Goal: Task Accomplishment & Management: Manage account settings

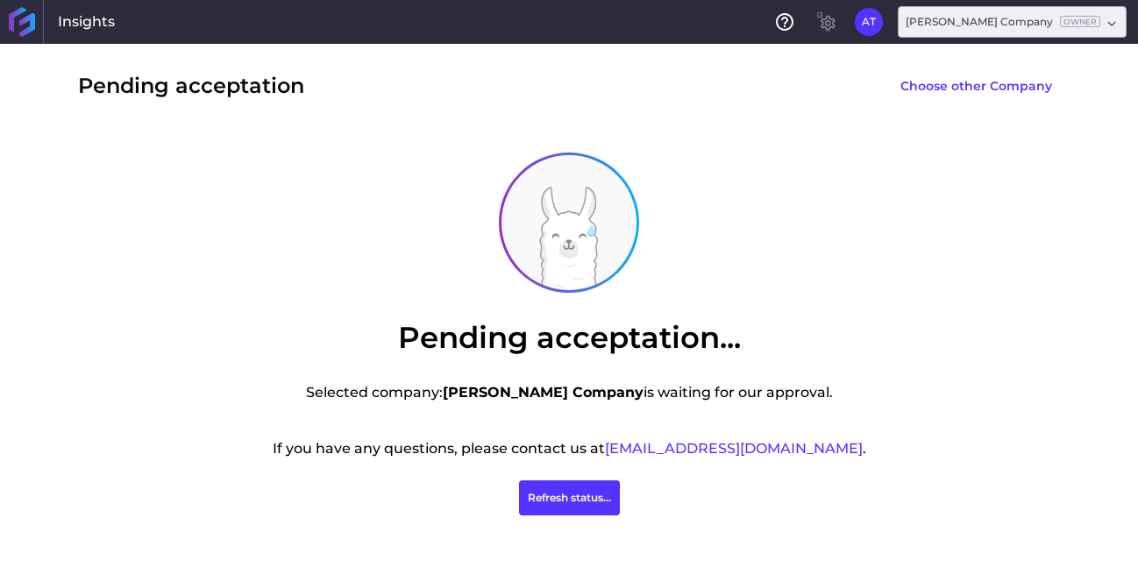
click at [150, 298] on div "Pending acceptation... Selected company: [PERSON_NAME] Company is waiting for o…" at bounding box center [569, 334] width 912 height 377
click at [583, 499] on button "Refresh status..." at bounding box center [569, 497] width 101 height 35
click at [883, 25] on button "AT" at bounding box center [869, 22] width 28 height 28
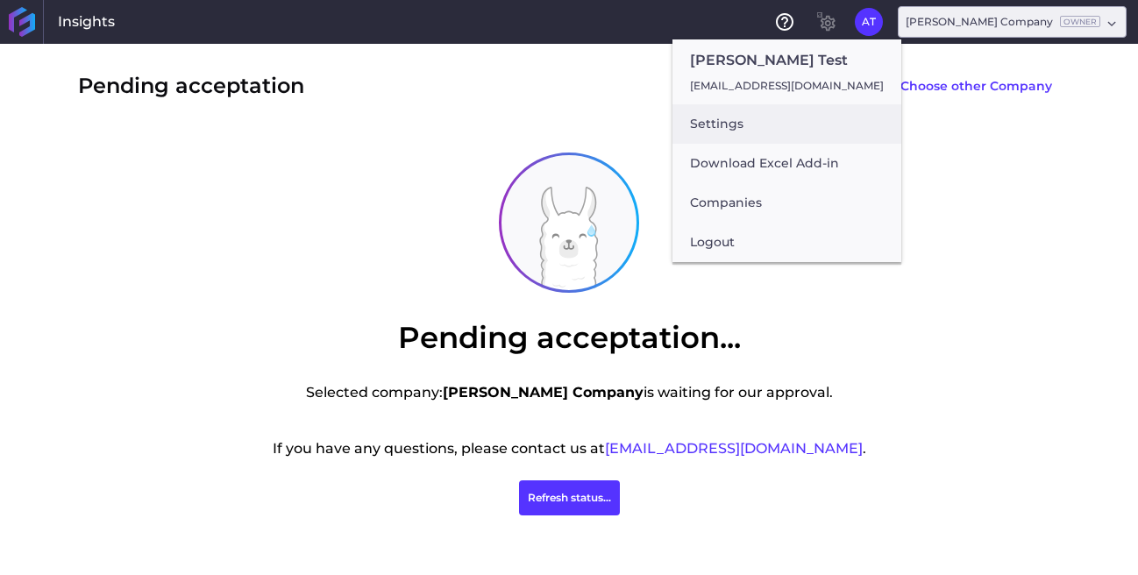
click at [754, 128] on button "Settings" at bounding box center [786, 123] width 229 height 39
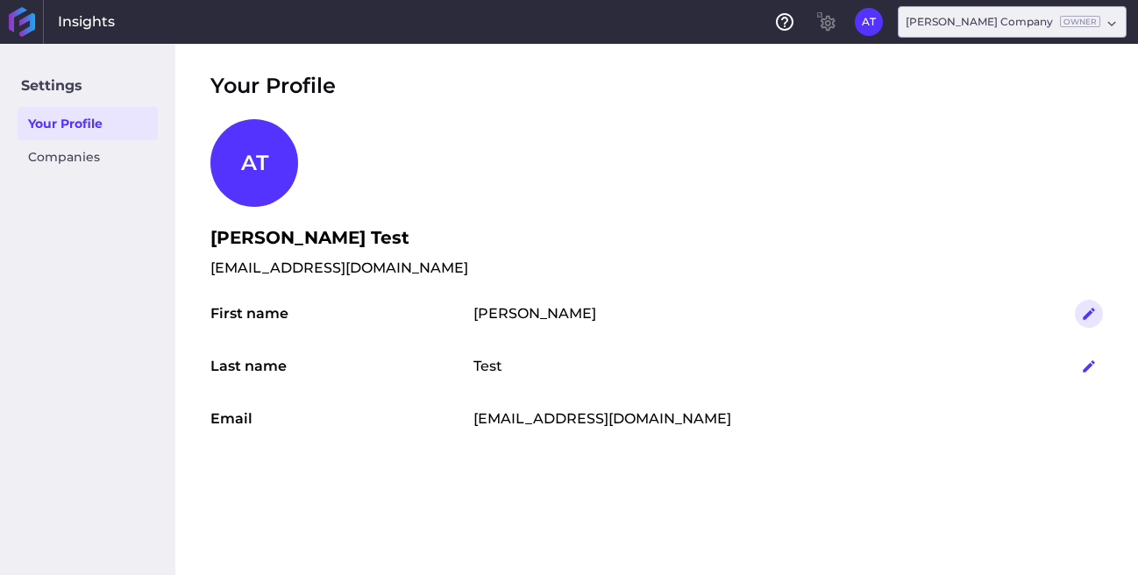
click at [1098, 316] on button "button" at bounding box center [1089, 314] width 28 height 28
click at [1011, 312] on button "Save" at bounding box center [1011, 315] width 46 height 28
click at [85, 159] on link "Companies" at bounding box center [88, 156] width 140 height 33
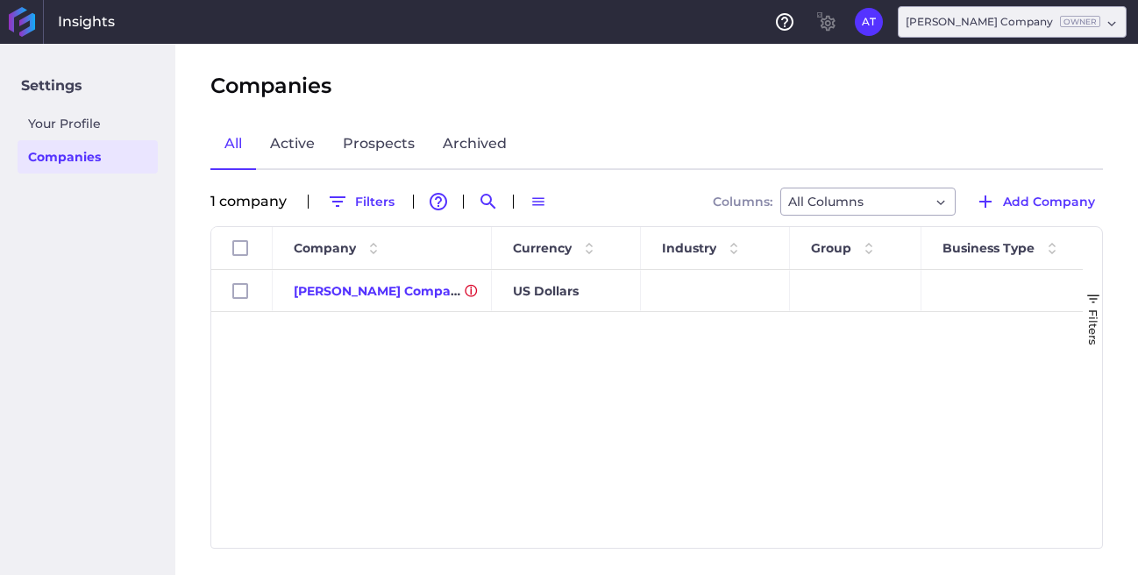
drag, startPoint x: 518, startPoint y: 391, endPoint x: 516, endPoint y: 379, distance: 12.4
click at [518, 391] on div "Alice Company US Dollars" at bounding box center [646, 409] width 871 height 278
click at [1042, 198] on span "Add Company" at bounding box center [1049, 201] width 92 height 19
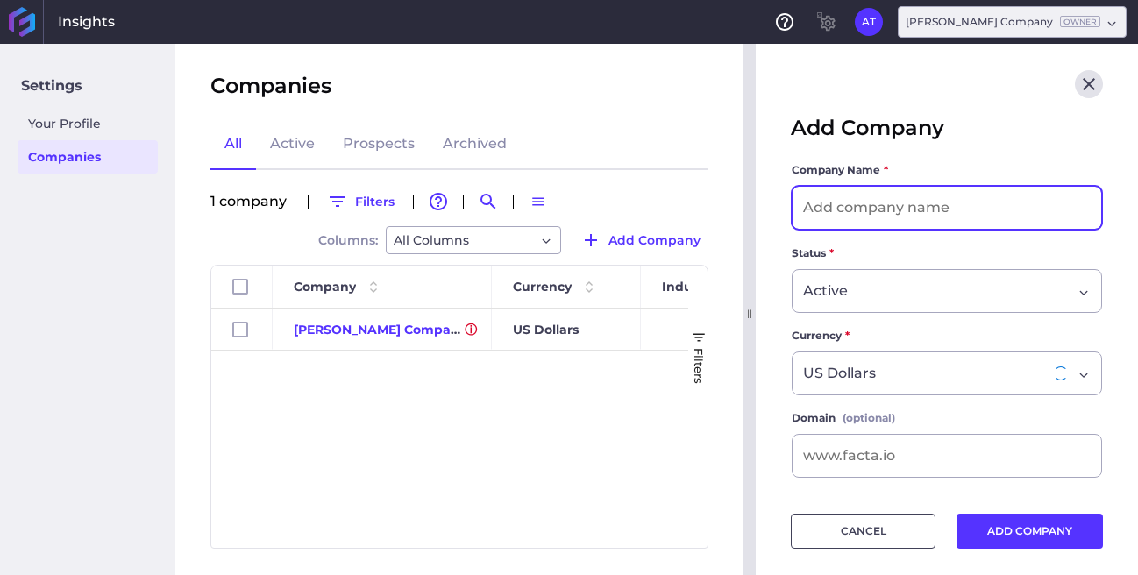
click at [900, 202] on input at bounding box center [947, 208] width 309 height 42
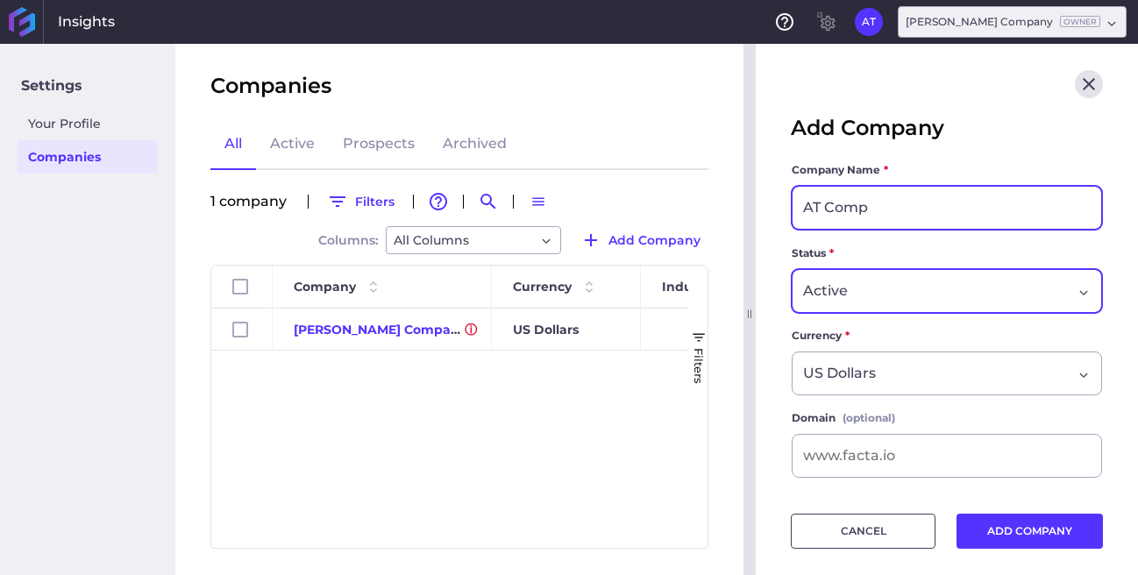
type input "AT Comp"
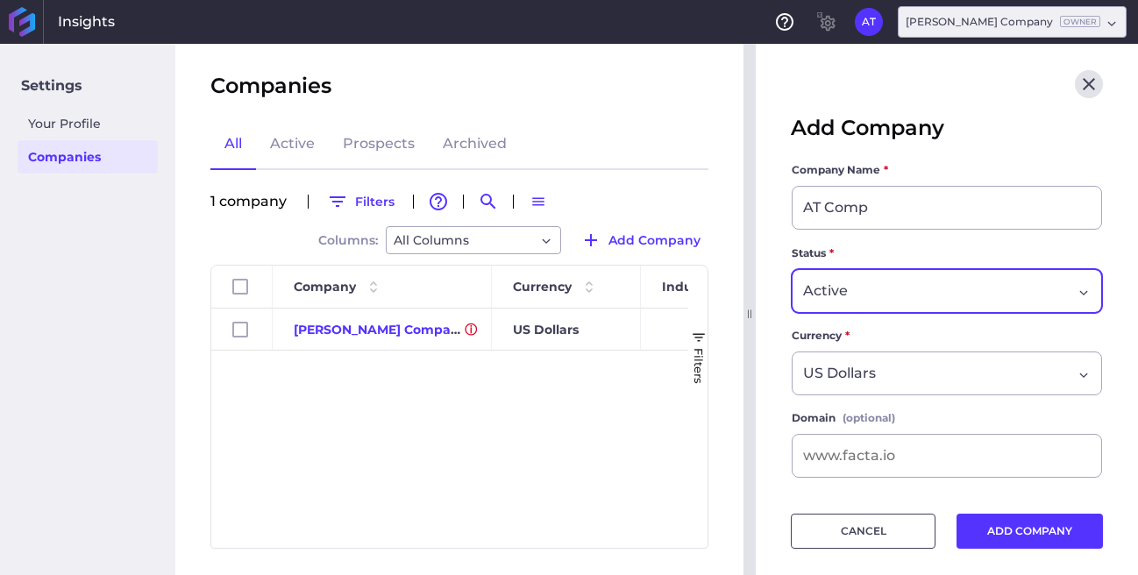
click at [846, 288] on span "Active" at bounding box center [825, 291] width 45 height 21
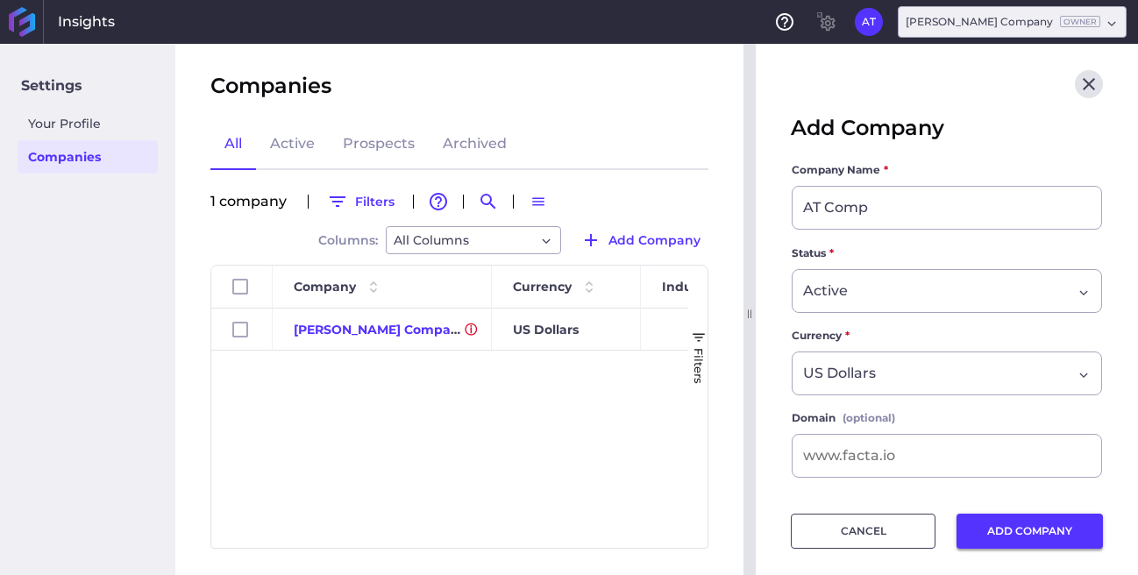
click at [1029, 529] on button "ADD COMPANY" at bounding box center [1029, 531] width 146 height 35
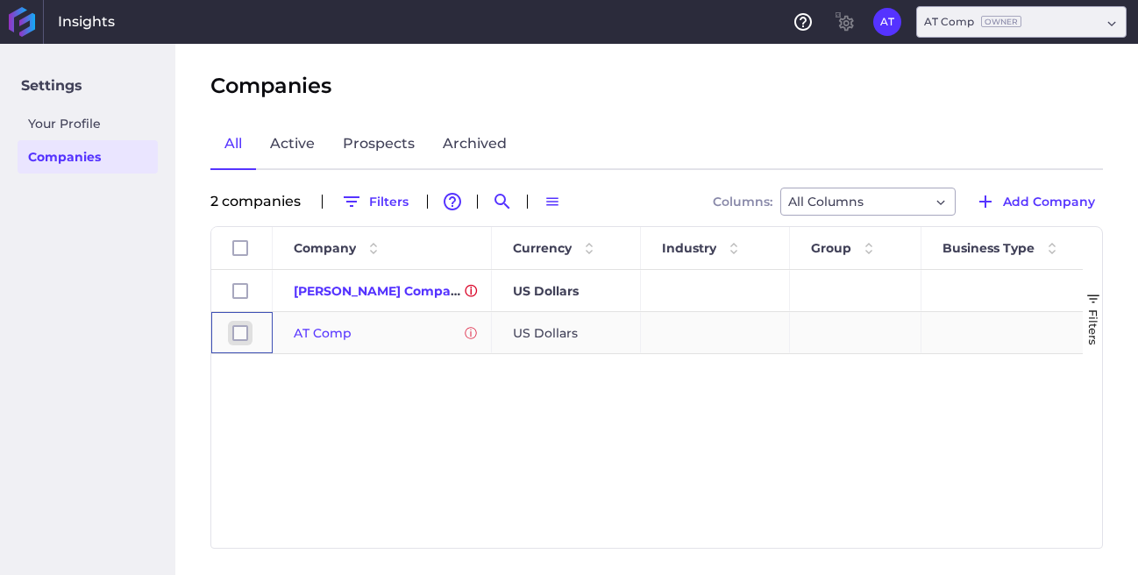
click at [247, 338] on input "Press Space to toggle row selection (unchecked)" at bounding box center [240, 333] width 16 height 16
checkbox input "true"
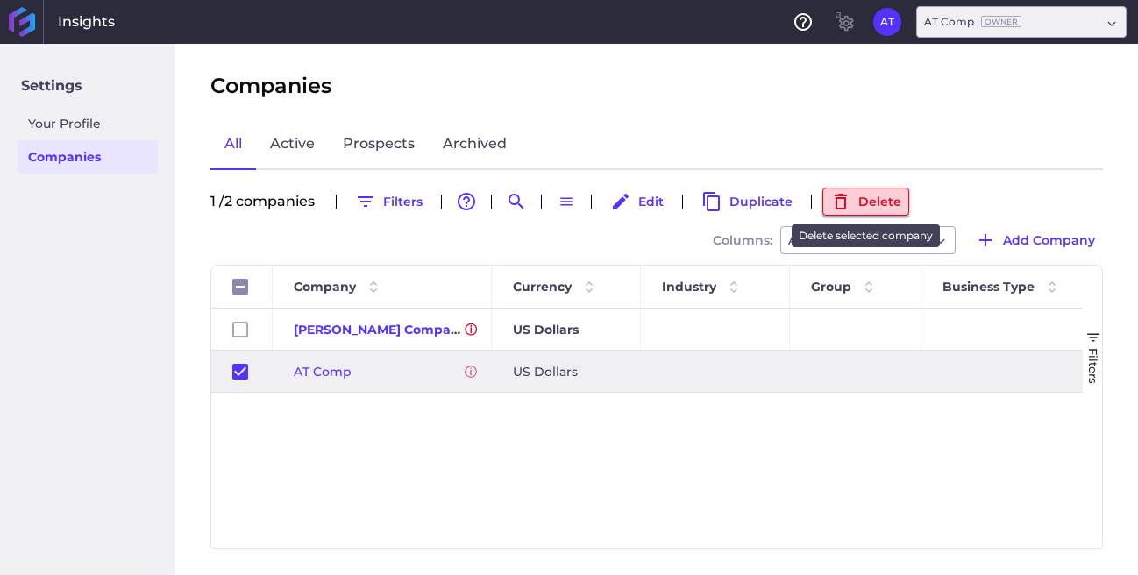
click at [850, 198] on icon "button" at bounding box center [840, 201] width 21 height 21
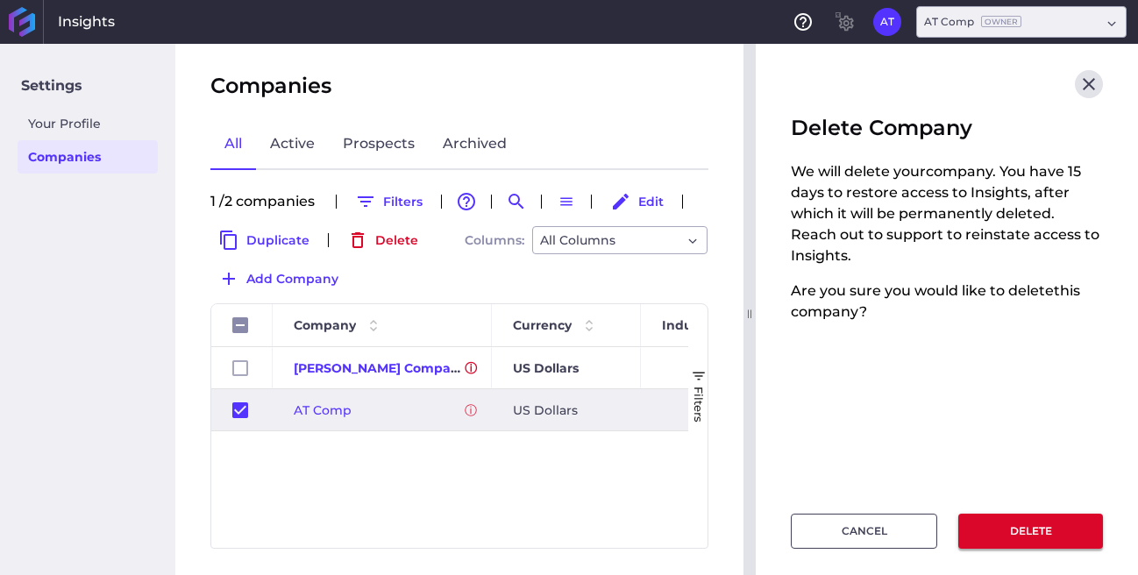
click at [1009, 534] on button "DELETE" at bounding box center [1030, 531] width 145 height 35
click at [608, 504] on div "Rejected" at bounding box center [562, 515] width 92 height 28
click at [838, 540] on button "CANCEL" at bounding box center [864, 531] width 146 height 35
checkbox input "false"
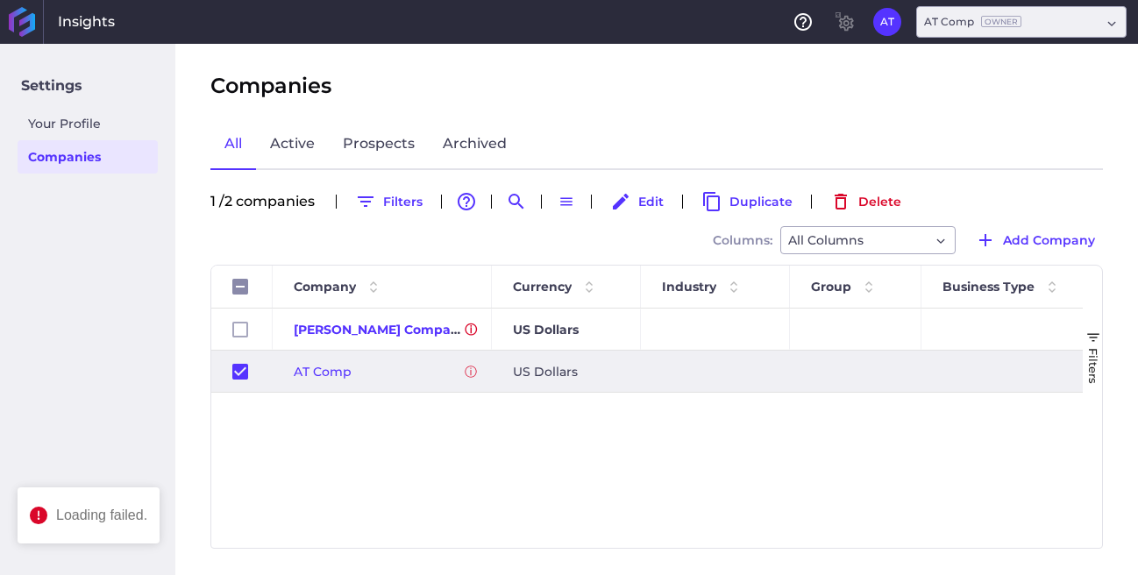
drag, startPoint x: 532, startPoint y: 501, endPoint x: 290, endPoint y: 443, distance: 248.8
click at [531, 501] on div "Alice Company US Dollars AT Comp US Dollars" at bounding box center [646, 428] width 871 height 239
click at [244, 368] on input "Press Space to toggle row selection (checked)" at bounding box center [240, 372] width 16 height 16
checkbox input "false"
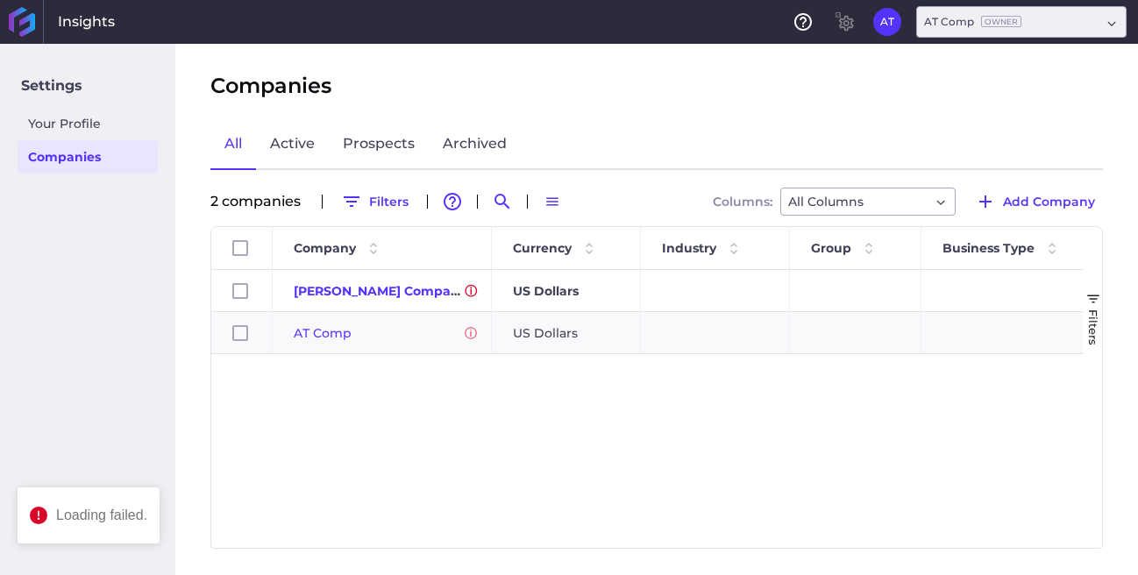
click at [329, 468] on div "Alice Company US Dollars AT Comp US Dollars" at bounding box center [646, 409] width 871 height 278
click at [359, 441] on div "Alice Company US Dollars AT Comp US Dollars" at bounding box center [646, 409] width 871 height 278
click at [487, 505] on div "Alice Company US Dollars AT Comp US Dollars" at bounding box center [646, 409] width 871 height 278
click at [411, 437] on div "Alice Company US Dollars AT Comp US Dollars" at bounding box center [646, 409] width 871 height 278
click at [390, 423] on div "Alice Company US Dollars AT Comp US Dollars" at bounding box center [646, 409] width 871 height 278
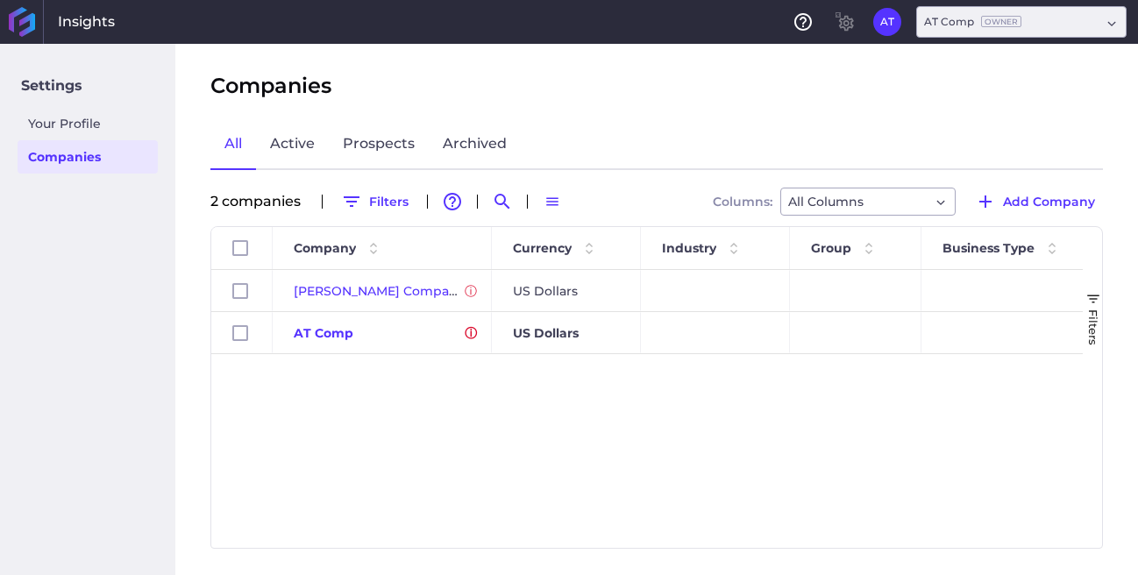
drag, startPoint x: 345, startPoint y: 441, endPoint x: 288, endPoint y: 402, distance: 68.8
click at [346, 440] on div "Alice Company US Dollars AT Comp US Dollars" at bounding box center [646, 409] width 871 height 278
click at [885, 30] on button "AT" at bounding box center [887, 22] width 28 height 28
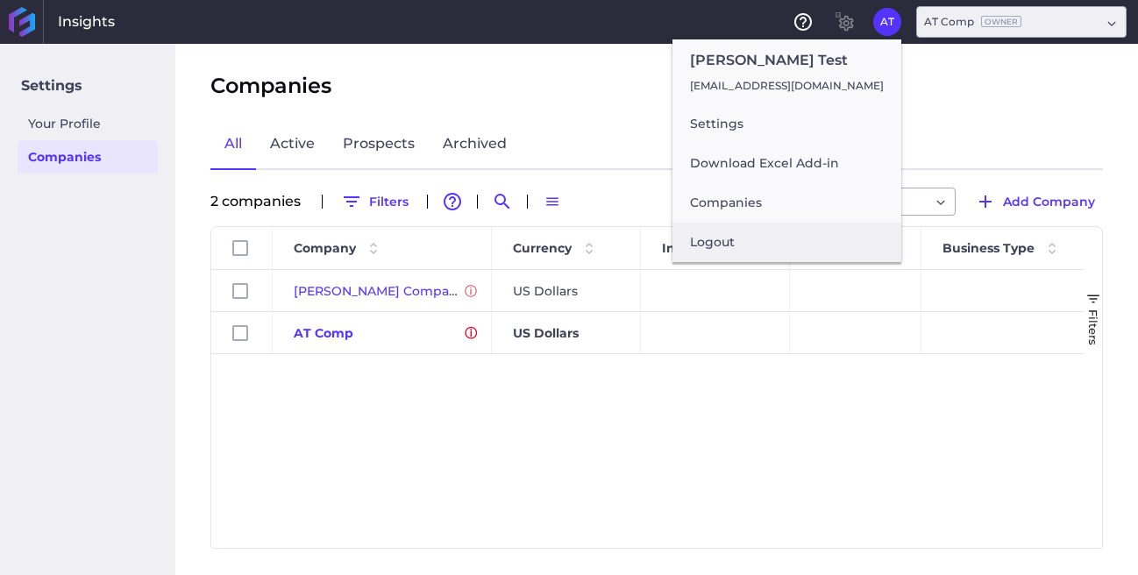
click at [752, 239] on button "Logout" at bounding box center [786, 242] width 229 height 39
